Goal: Find contact information: Obtain details needed to contact an individual or organization

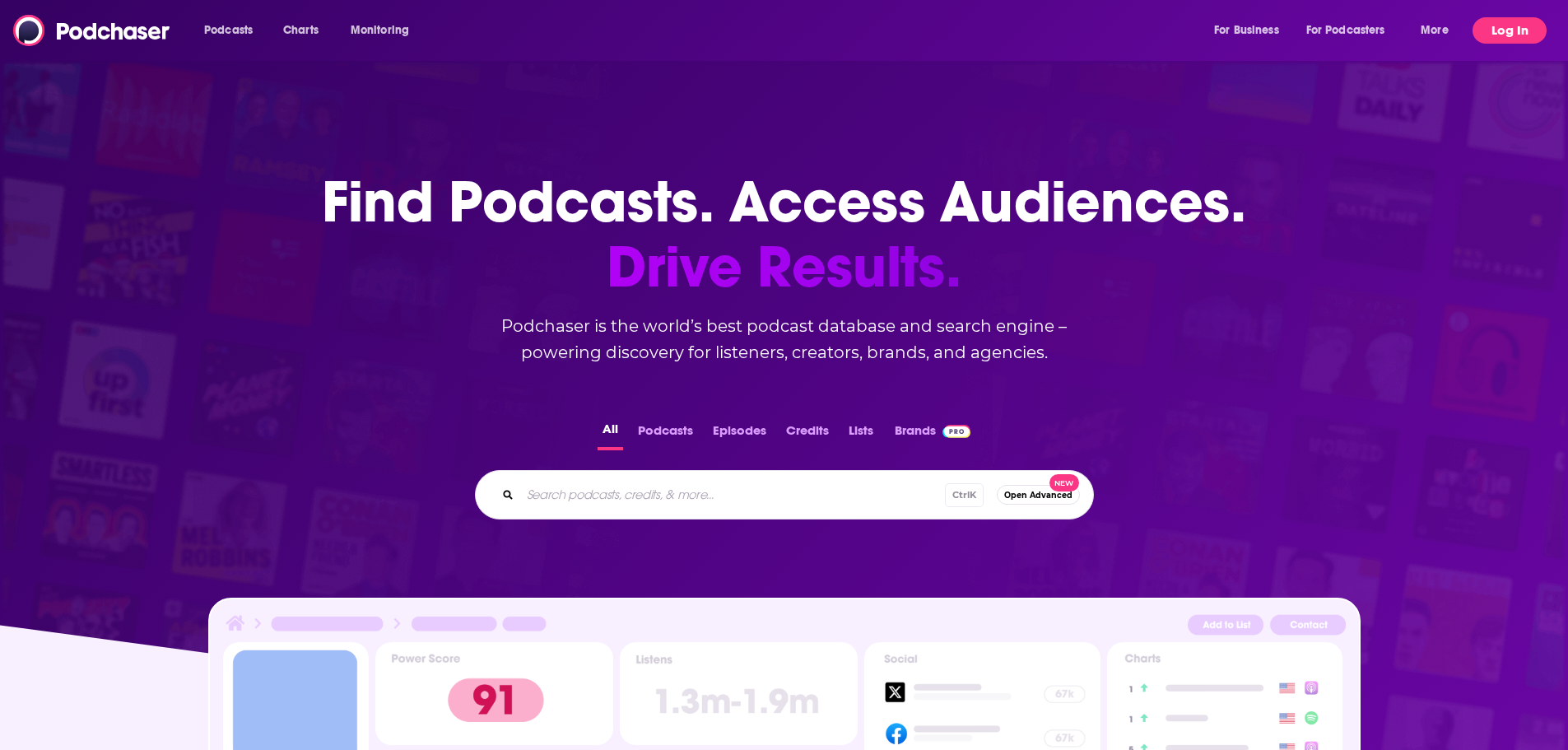
click at [1494, 35] on button "Log In" at bounding box center [1509, 30] width 74 height 27
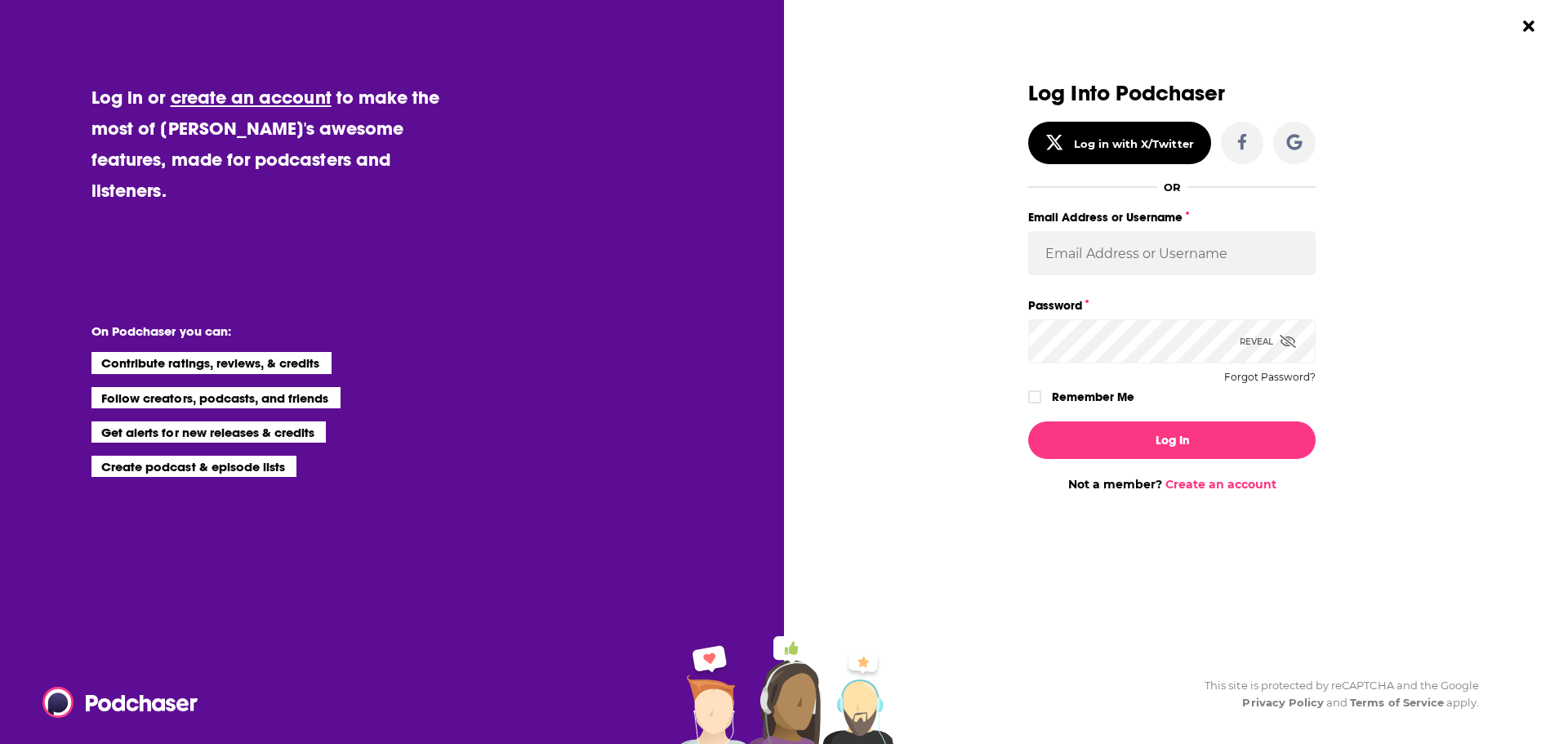
click at [1161, 207] on label "Email Address or Username" at bounding box center [1172, 217] width 287 height 21
click at [1161, 231] on input "Email Address or Username" at bounding box center [1172, 253] width 287 height 44
click at [1149, 257] on input "Email Address or Username" at bounding box center [1172, 253] width 287 height 44
type input "[PERSON_NAME][EMAIL_ADDRESS][DOMAIN_NAME]"
click at [1028, 422] on button "Log In" at bounding box center [1172, 440] width 287 height 38
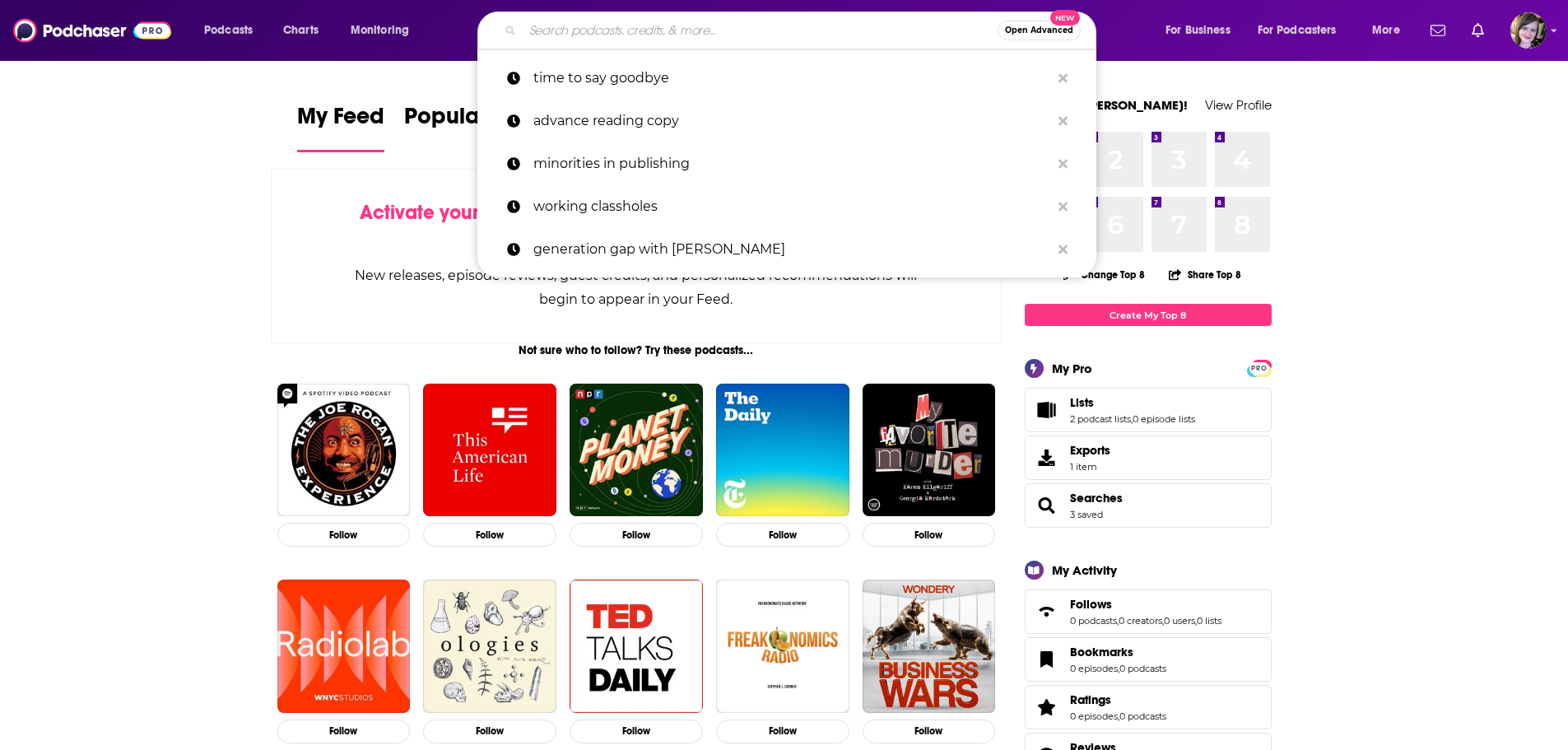
click at [537, 19] on input "Search podcasts, credits, & more..." at bounding box center [759, 30] width 475 height 27
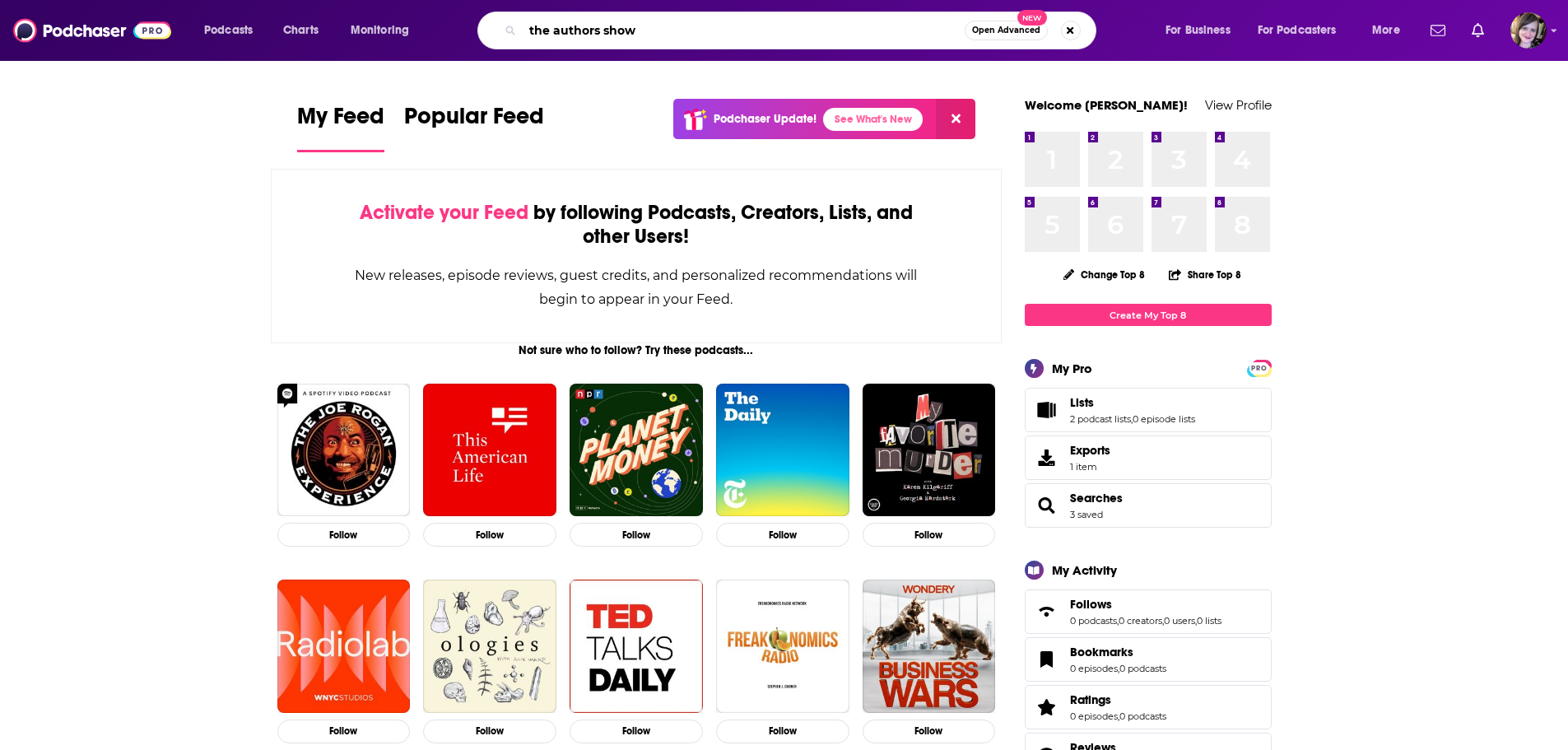
type input "the authors show"
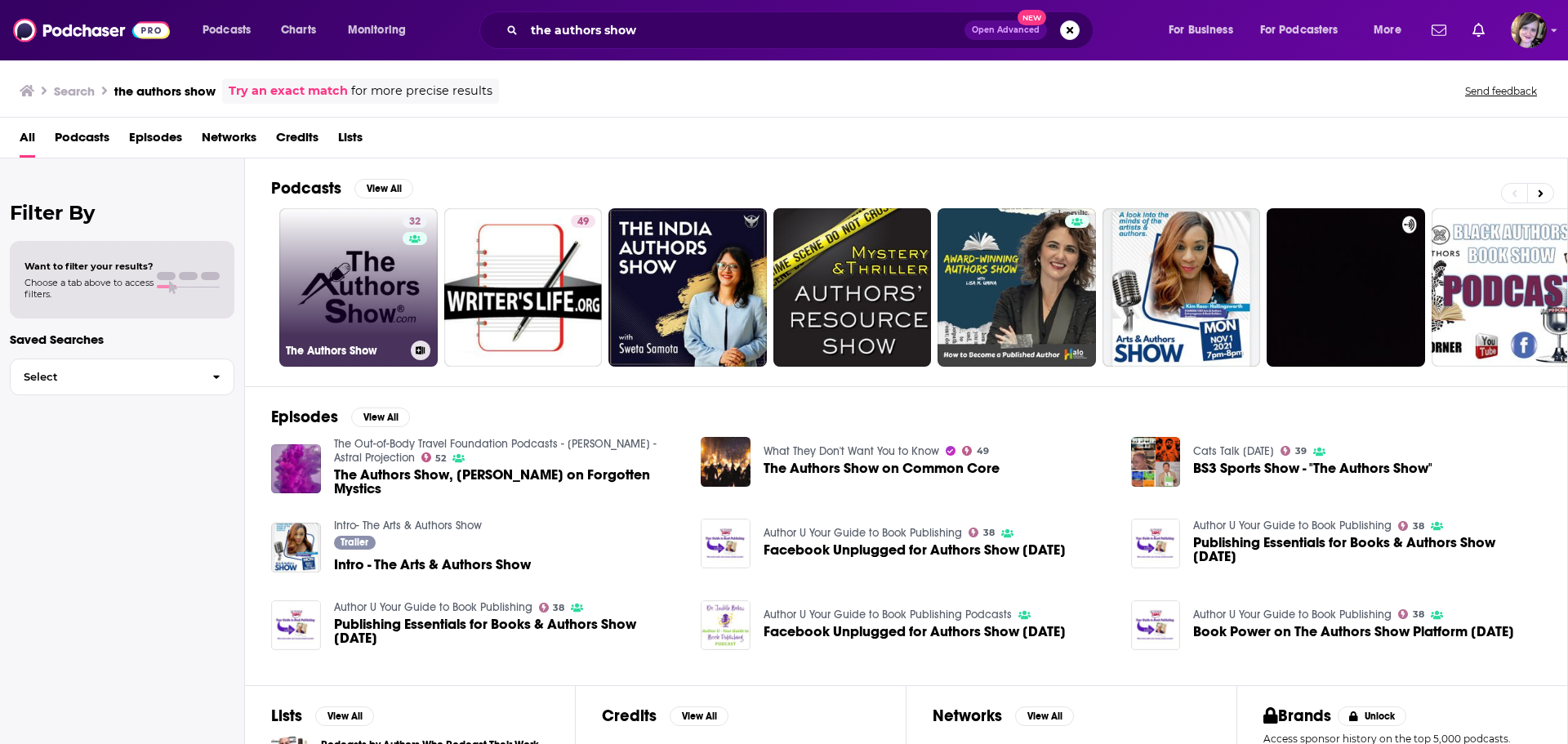
click at [349, 303] on link "32 The Authors Show" at bounding box center [358, 286] width 158 height 158
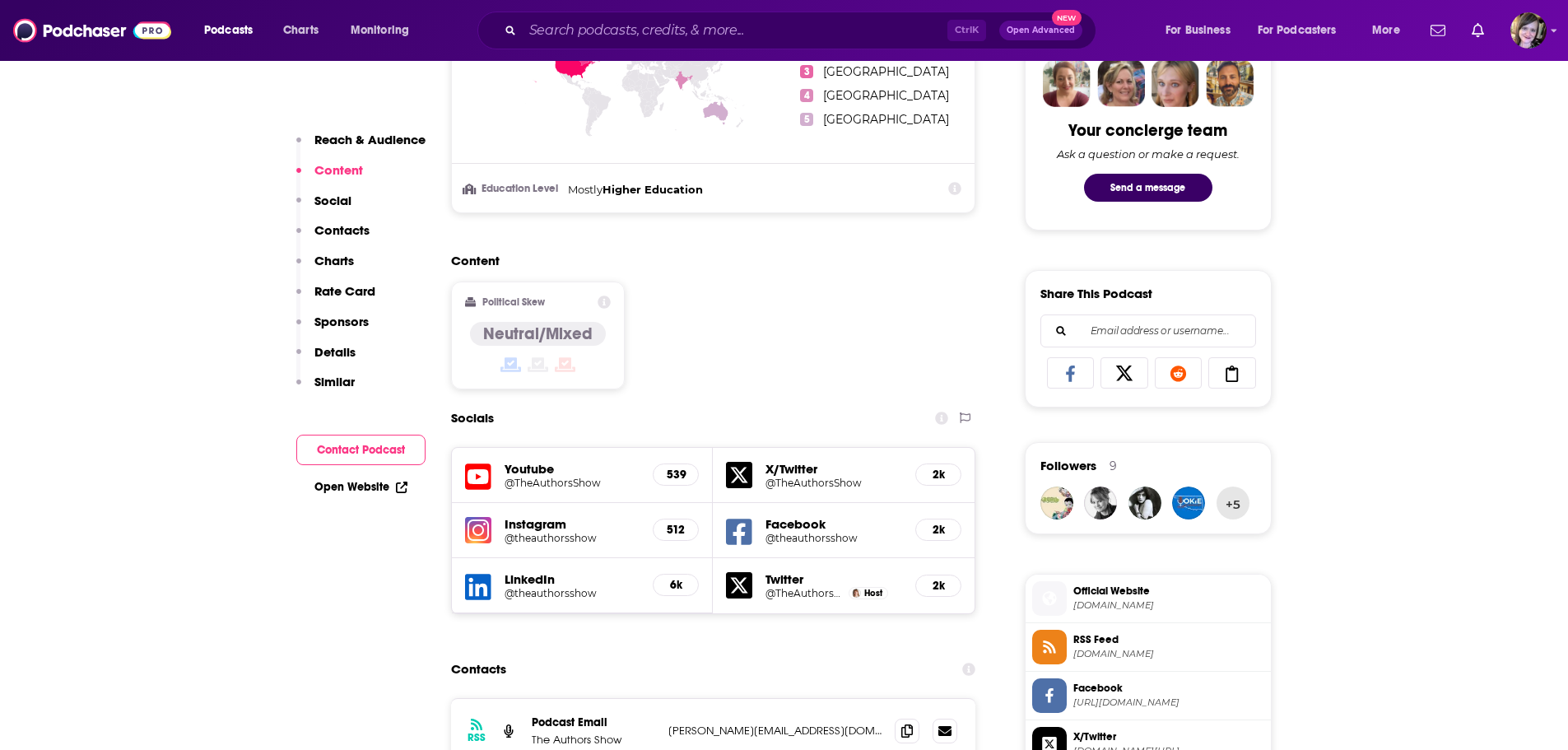
scroll to position [1234, 0]
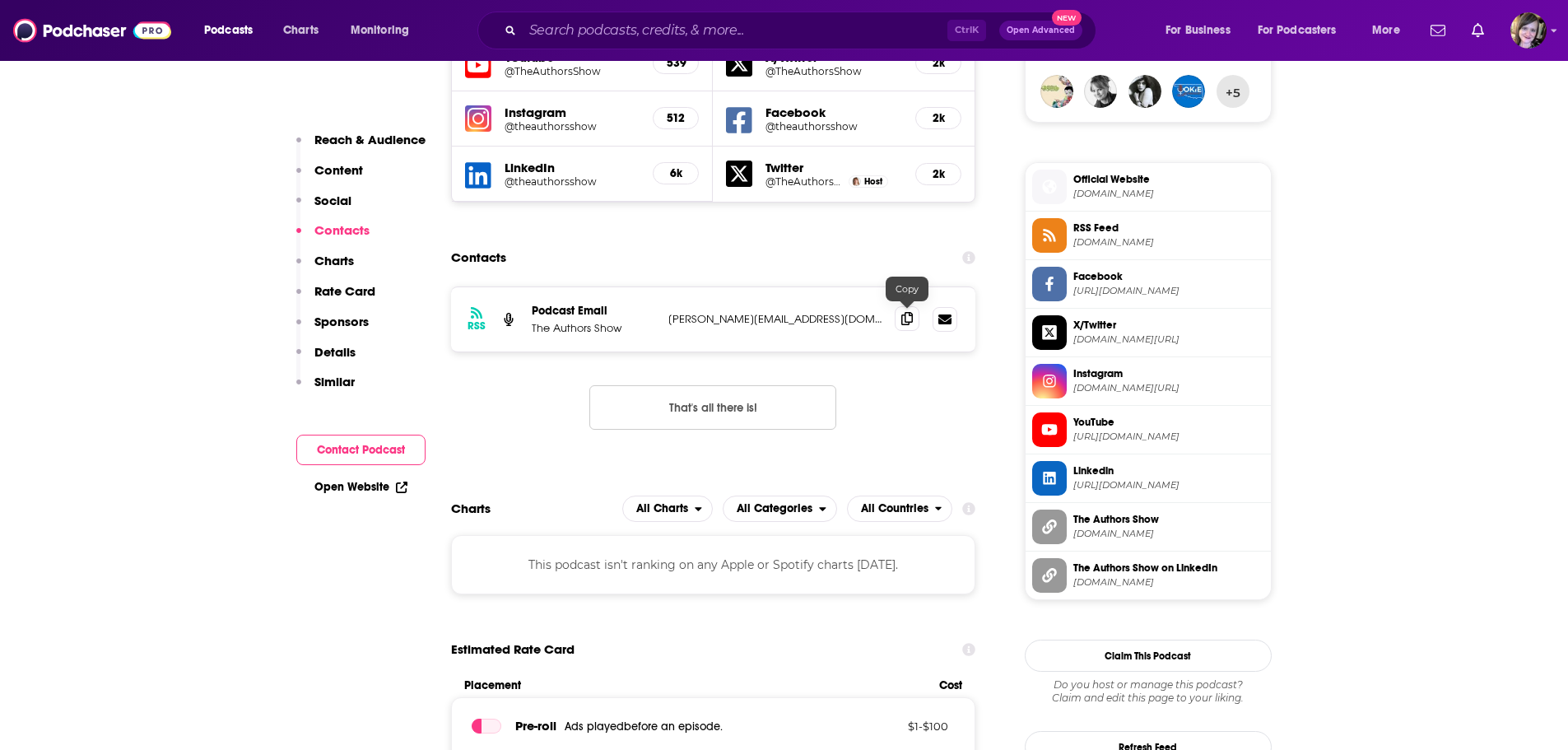
click at [904, 316] on icon at bounding box center [906, 318] width 11 height 13
click at [909, 324] on icon at bounding box center [906, 318] width 11 height 13
